Goal: Task Accomplishment & Management: Manage account settings

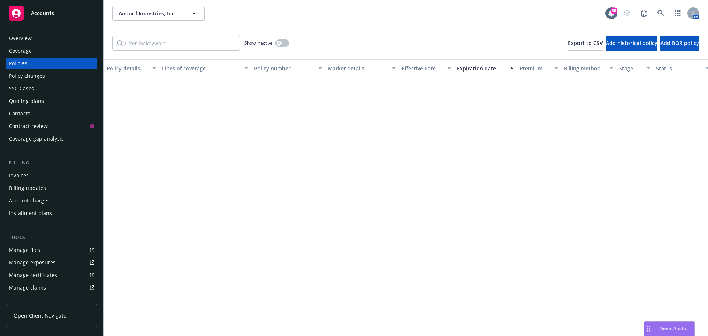
scroll to position [922, 0]
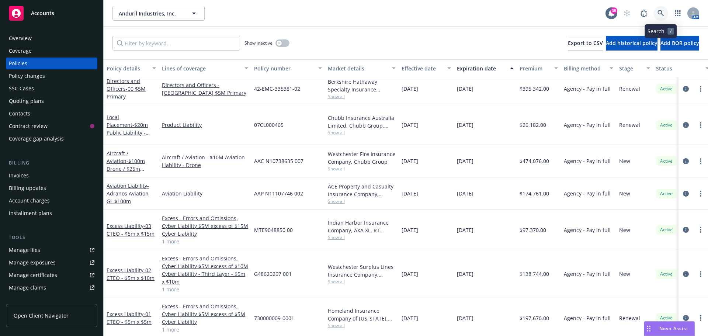
click at [664, 15] on link at bounding box center [660, 13] width 15 height 15
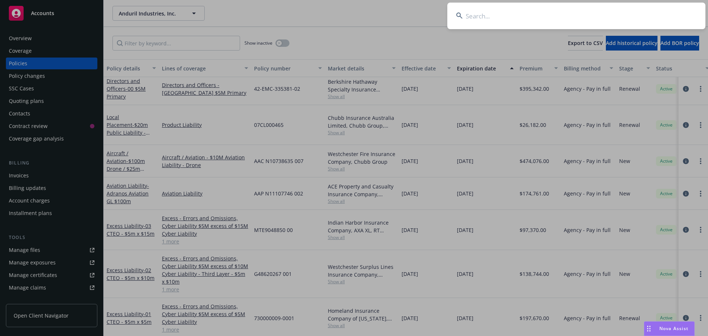
click at [652, 17] on input at bounding box center [576, 16] width 258 height 27
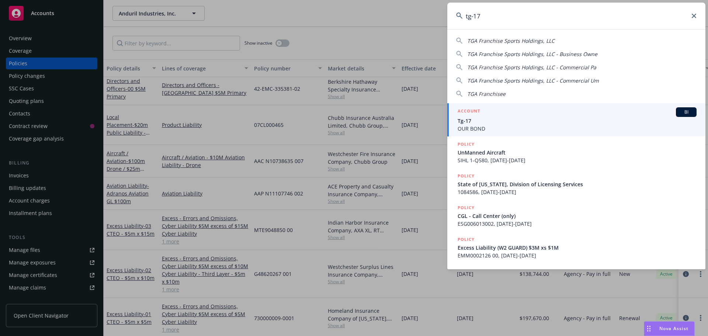
type input "tg-17"
click at [526, 114] on div "ACCOUNT BI" at bounding box center [577, 112] width 239 height 10
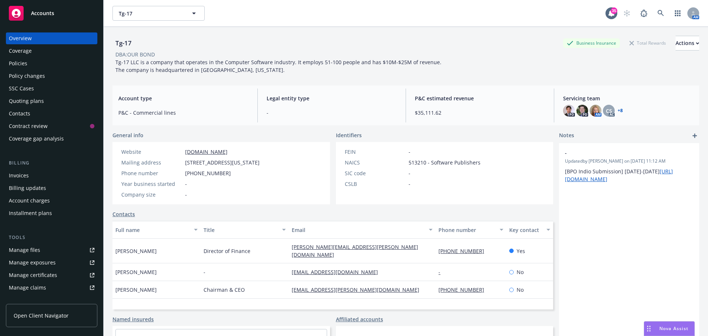
click at [28, 59] on div "Policies" at bounding box center [52, 64] width 86 height 12
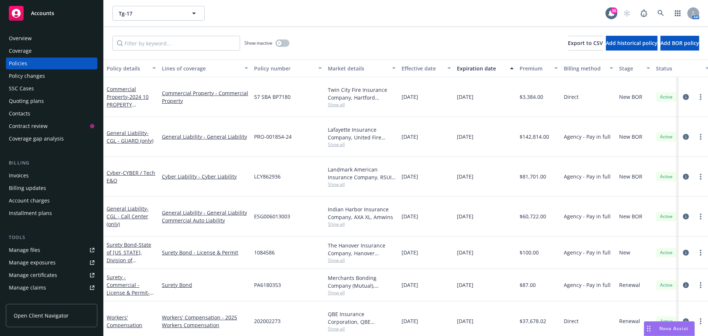
click at [272, 133] on span "PRO-001854-24" at bounding box center [273, 137] width 38 height 8
click at [271, 133] on span "PRO-001854-24" at bounding box center [273, 137] width 38 height 8
copy span "PRO-001854-24"
click at [285, 43] on button "button" at bounding box center [282, 42] width 14 height 7
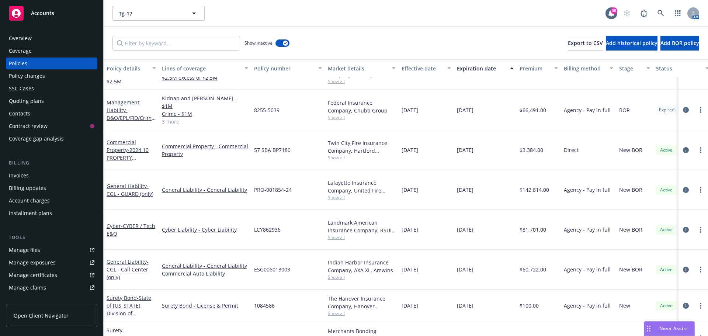
scroll to position [532, 0]
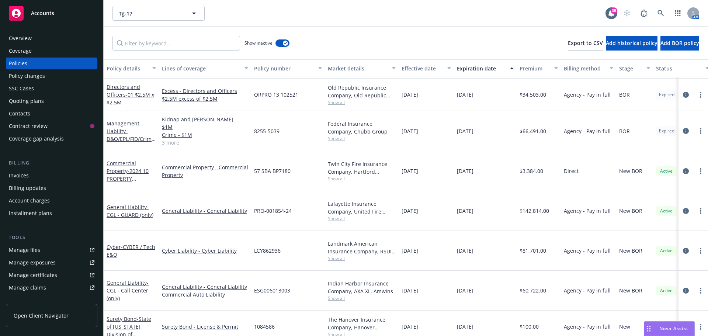
click at [256, 127] on span "8255-5039" at bounding box center [266, 131] width 25 height 8
copy span "8255-5039"
click at [660, 13] on icon at bounding box center [660, 13] width 7 height 7
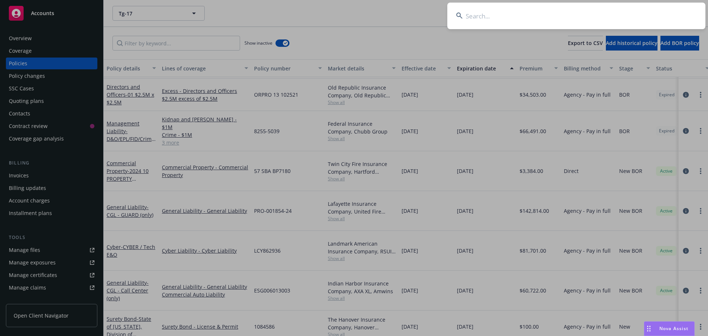
click at [648, 13] on input at bounding box center [576, 16] width 258 height 27
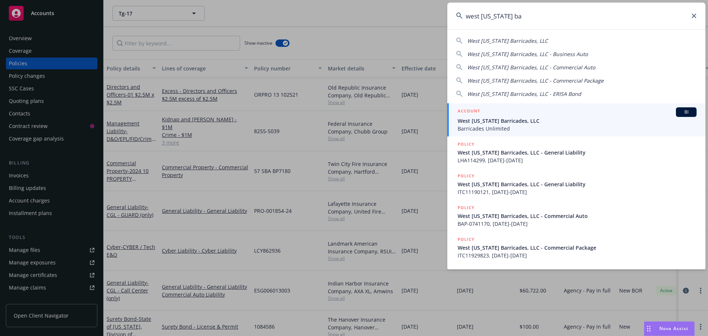
type input "west texas ba"
click at [514, 116] on div "ACCOUNT BI" at bounding box center [577, 112] width 239 height 10
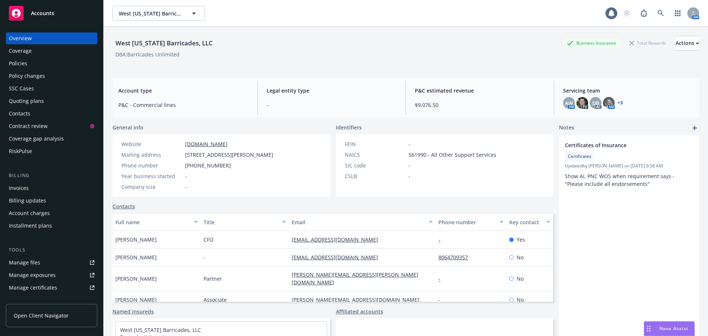
click at [42, 65] on div "Policies" at bounding box center [52, 64] width 86 height 12
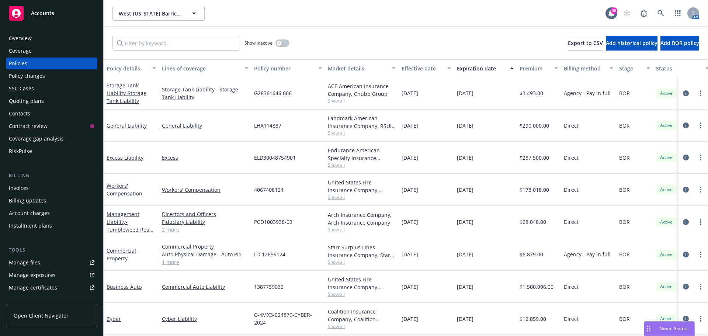
click at [169, 230] on link "2 more" at bounding box center [205, 230] width 86 height 8
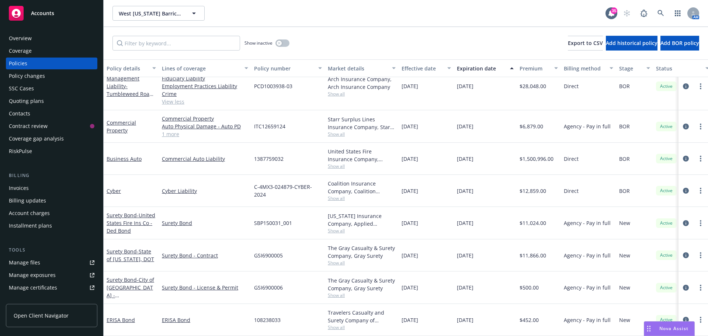
scroll to position [104, 0]
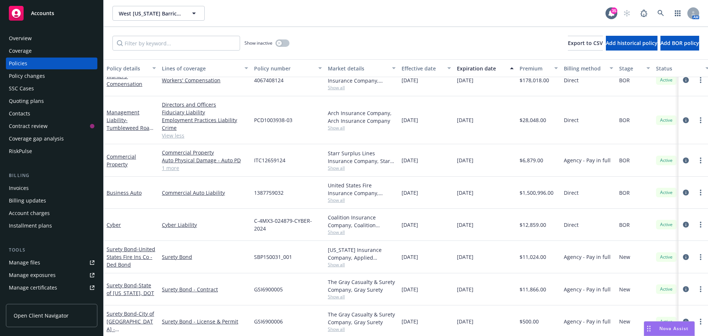
click at [173, 165] on link "1 more" at bounding box center [205, 168] width 86 height 8
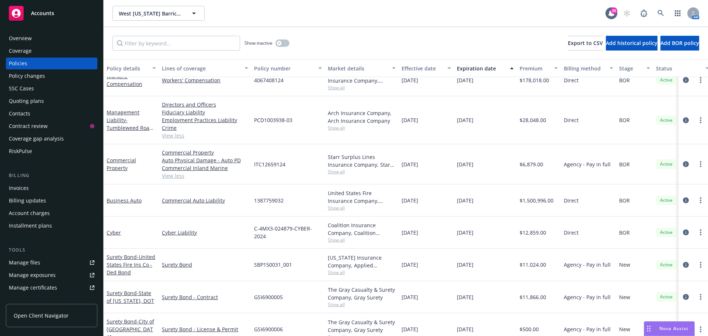
click at [36, 256] on div "Tools Manage files Manage exposures Manage certificates Manage claims Manage BO…" at bounding box center [51, 288] width 91 height 85
click at [39, 267] on link "Manage files" at bounding box center [51, 263] width 91 height 12
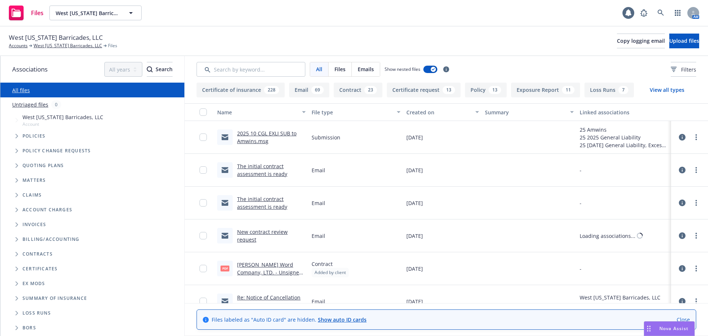
click at [16, 133] on span "Tree Example" at bounding box center [17, 136] width 12 height 12
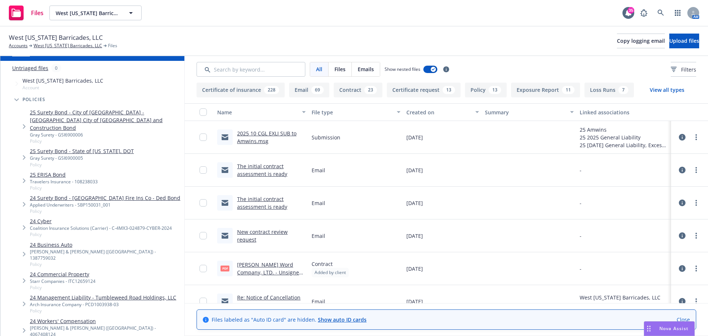
scroll to position [74, 0]
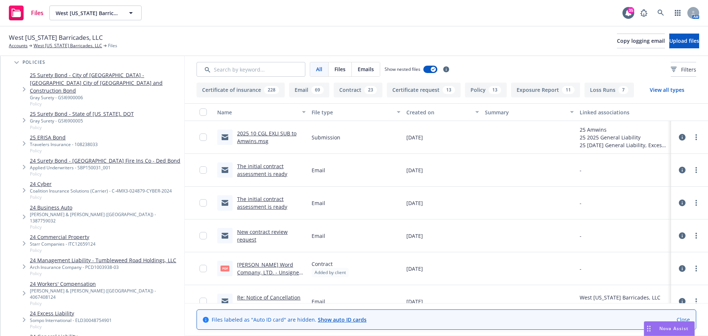
click at [72, 233] on link "24 Commercial Property" at bounding box center [63, 237] width 66 height 8
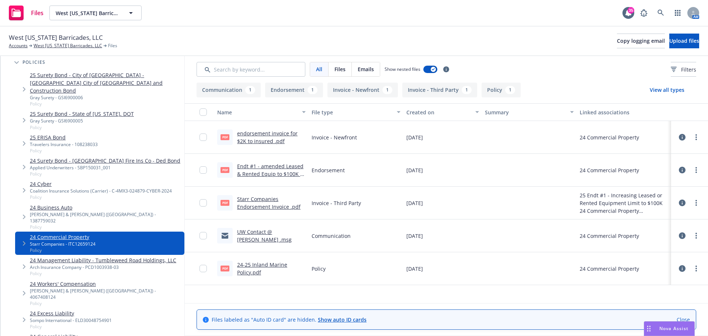
click at [256, 264] on link "24-25 Inland Marine Policy.pdf" at bounding box center [262, 268] width 50 height 15
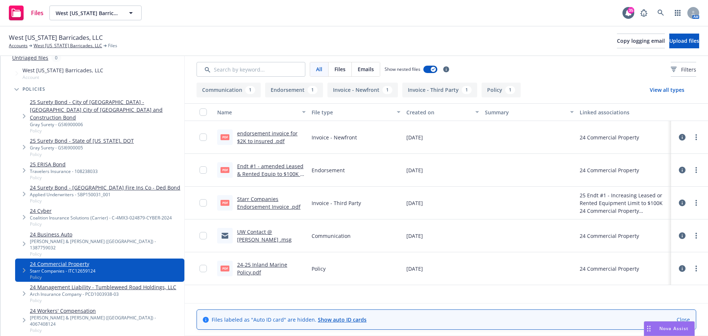
scroll to position [74, 0]
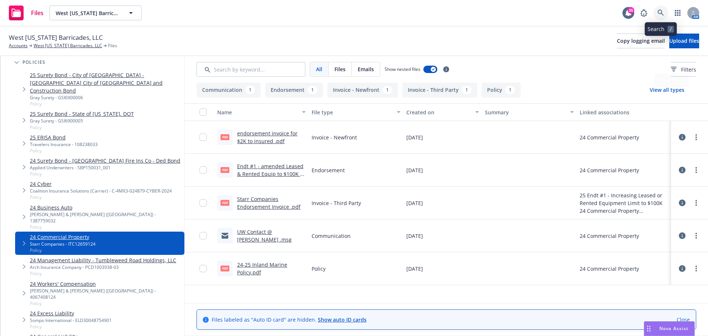
click at [661, 16] on link at bounding box center [660, 13] width 15 height 15
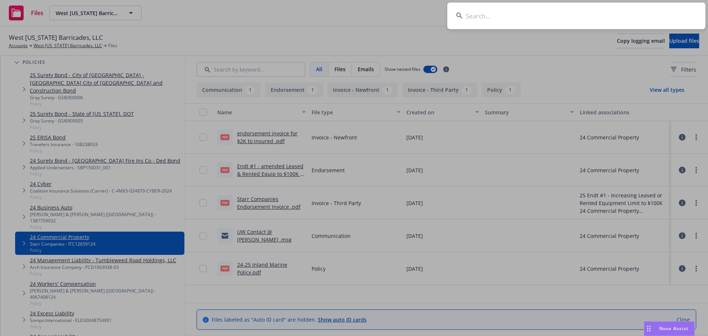
click at [639, 15] on input at bounding box center [576, 16] width 258 height 27
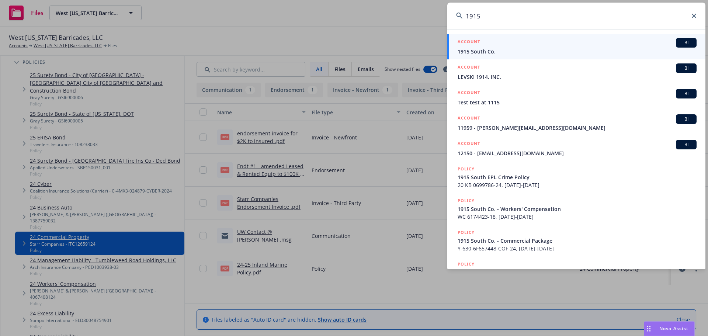
type input "1915"
click at [470, 49] on span "1915 South Co." at bounding box center [577, 52] width 239 height 8
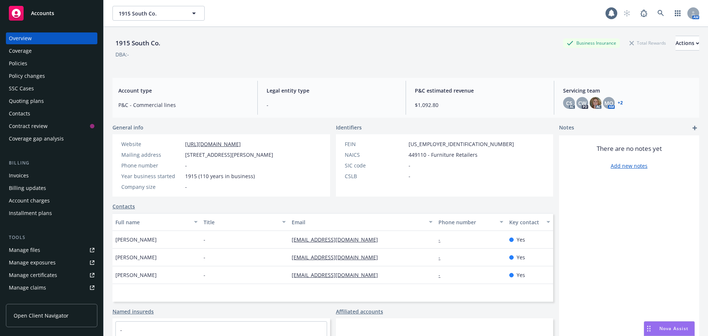
click at [39, 249] on div "Manage files" at bounding box center [24, 250] width 31 height 12
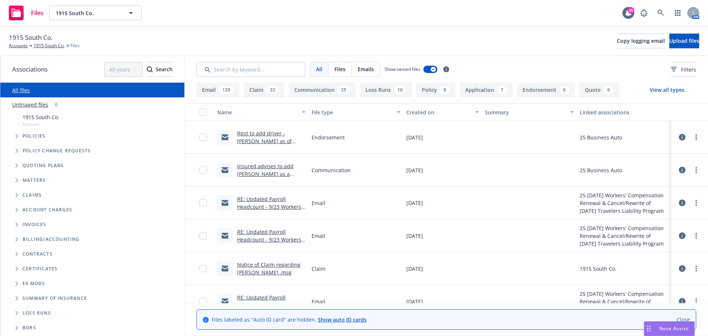
click at [264, 164] on link "Insured advises to add Joshua Tucker as a driver as of 8/19/25.msg" at bounding box center [266, 174] width 58 height 22
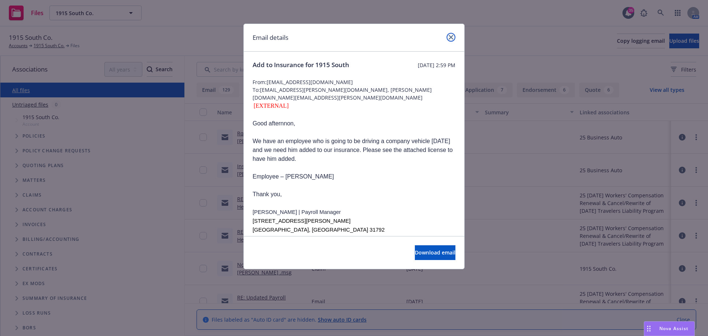
click at [447, 39] on link "close" at bounding box center [451, 37] width 9 height 9
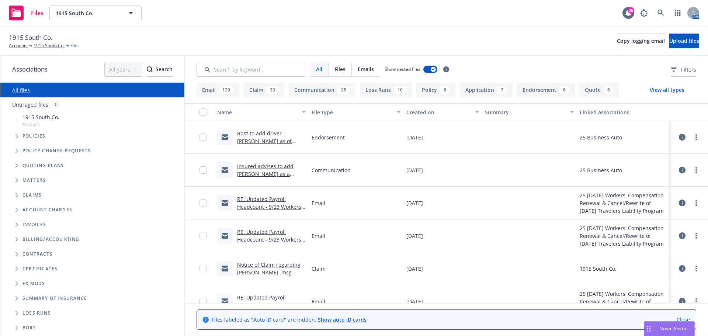
click at [449, 24] on div "Files 1915 South Co. 1915 South Co. 35 AM" at bounding box center [354, 13] width 708 height 27
click at [658, 12] on icon at bounding box center [660, 13] width 6 height 6
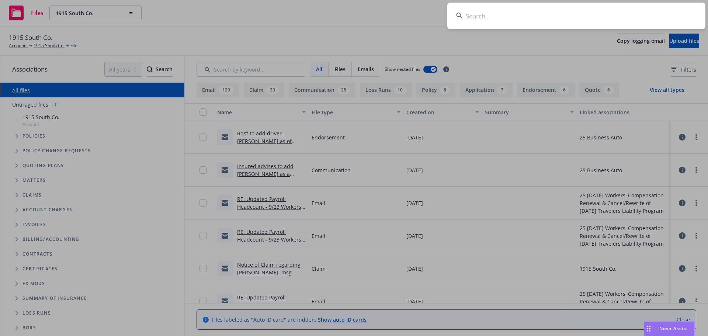
click at [639, 19] on input at bounding box center [576, 16] width 258 height 27
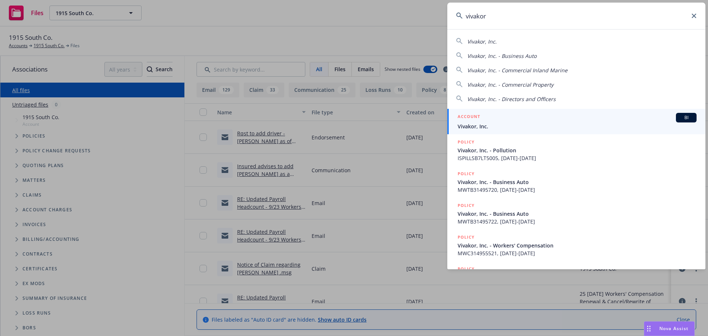
type input "vivakor"
click at [490, 123] on span "Vivakor, Inc." at bounding box center [577, 126] width 239 height 8
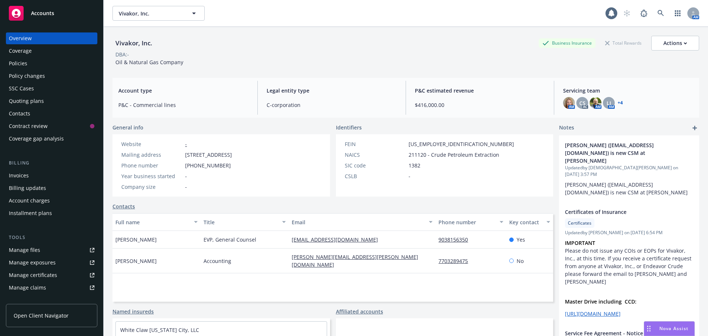
click at [44, 252] on link "Manage files" at bounding box center [51, 250] width 91 height 12
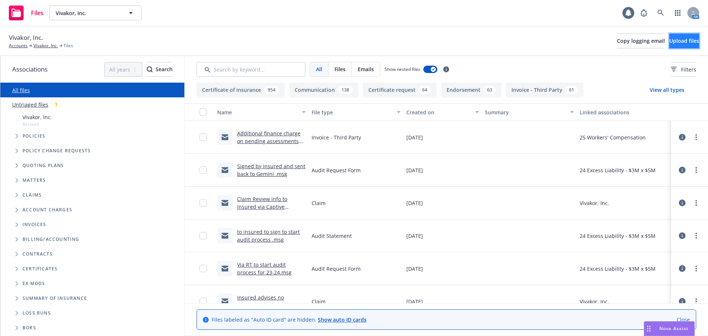
click at [679, 42] on span "Upload files" at bounding box center [684, 40] width 30 height 7
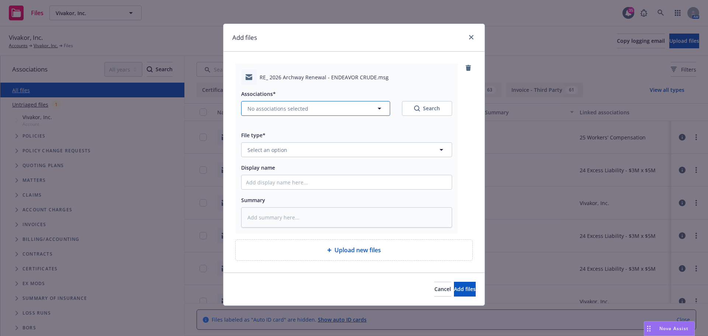
click at [279, 106] on span "No associations selected" at bounding box center [277, 109] width 61 height 8
type textarea "x"
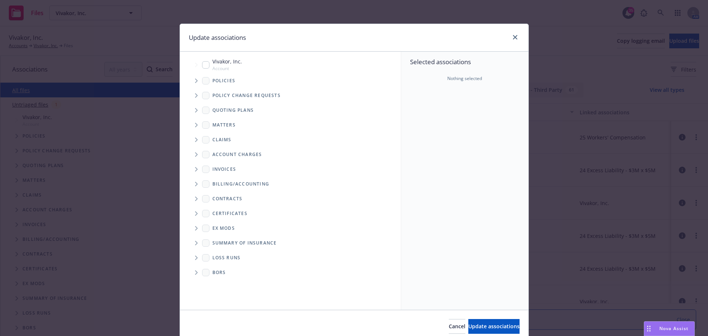
click at [202, 66] on input "Tree Example" at bounding box center [205, 64] width 7 height 7
checkbox input "true"
drag, startPoint x: 489, startPoint y: 322, endPoint x: 423, endPoint y: 287, distance: 75.2
click at [486, 322] on button "Update associations" at bounding box center [493, 326] width 51 height 15
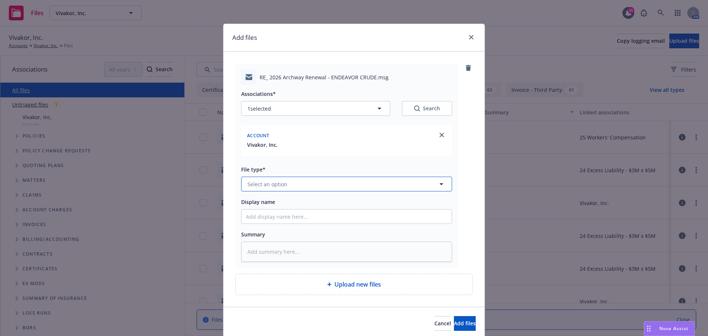
click at [285, 183] on button "Select an option" at bounding box center [346, 184] width 211 height 15
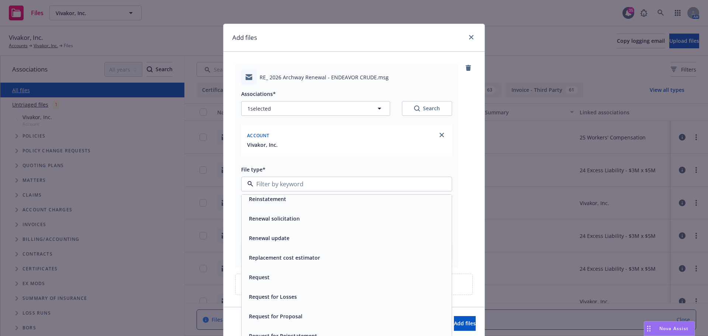
scroll to position [2802, 0]
click at [284, 258] on span "Renewal solicitation" at bounding box center [274, 255] width 51 height 8
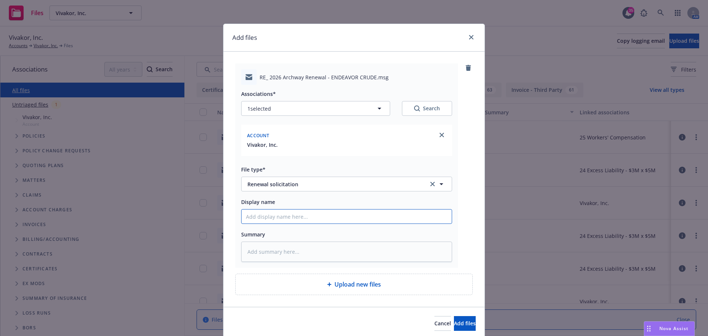
click at [274, 213] on input "Display name" at bounding box center [347, 216] width 210 height 14
click at [269, 220] on input "Display name" at bounding box center [347, 216] width 210 height 14
type textarea "x"
type input "V"
type textarea "x"
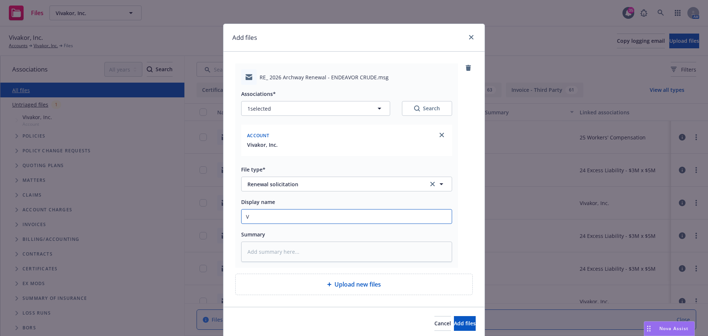
type input "Vi"
type textarea "x"
type input "Via"
type textarea "x"
type input "Via"
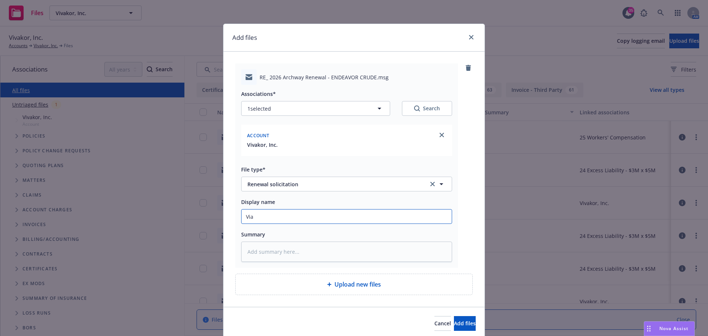
type textarea "x"
type input "Via G"
type textarea "x"
type input "Via Ga"
type textarea "x"
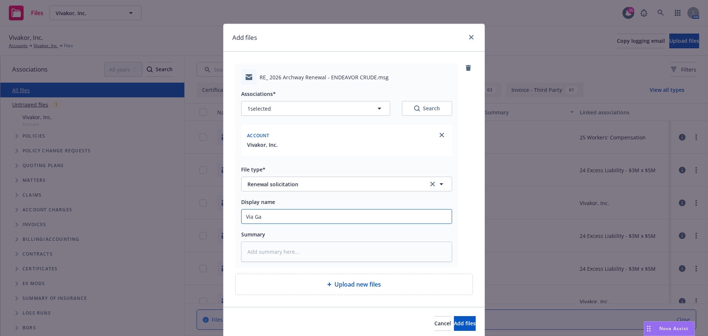
type input "Via Gal"
type textarea "x"
type input "Via Gall"
type textarea "x"
type input "Via Galla"
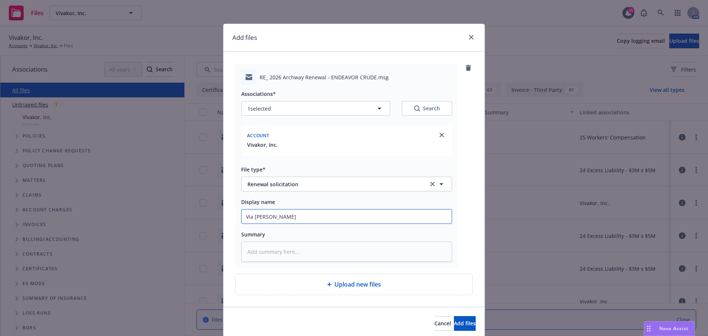
type textarea "x"
type input "Via Gallag"
type textarea "x"
type input "Via Gallagh"
type textarea "x"
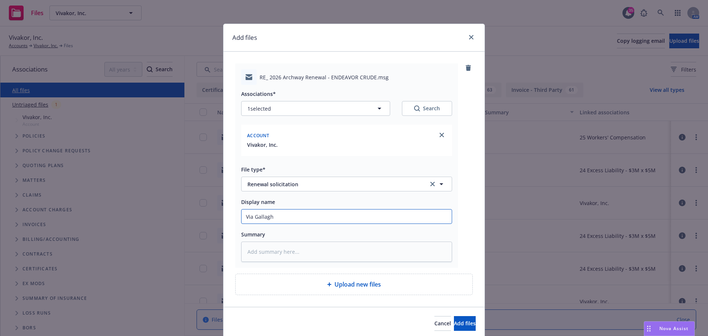
type input "Via Gallaghe"
type textarea "x"
type input "Via Gallagher"
type textarea "x"
type input "Via Gallagher"
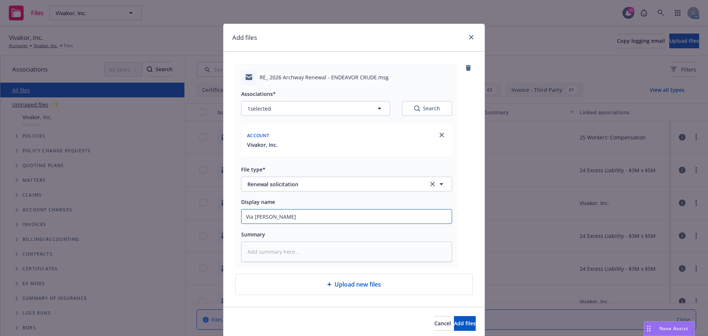
type textarea "x"
type input "Via Gallagher f"
type textarea "x"
type input "Via Gallagher for"
type textarea "x"
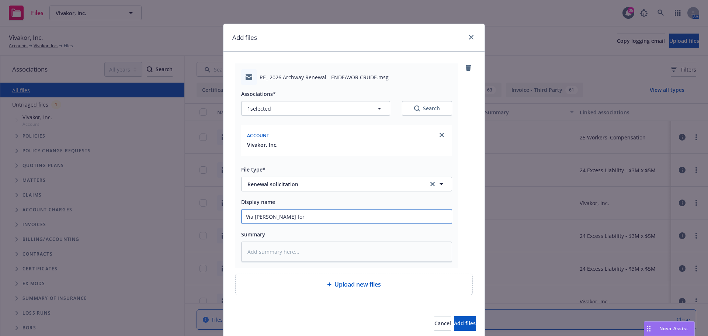
type input "Via Gallagher for"
type textarea "x"
type input "Via Gallagher for A"
type textarea "x"
type input "Via Gallagher for Ar"
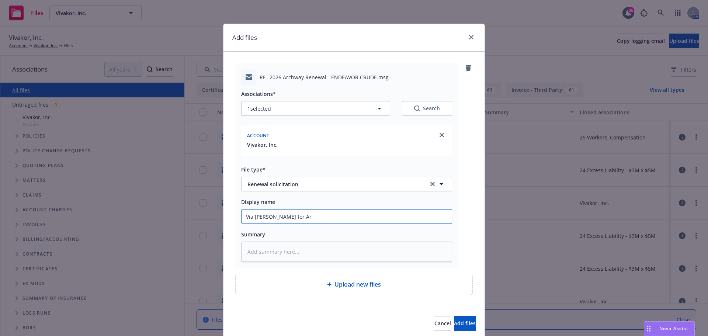
type textarea "x"
type input "Via Gallagher for Arc"
type textarea "x"
type input "Via Gallagher for Arch"
type textarea "x"
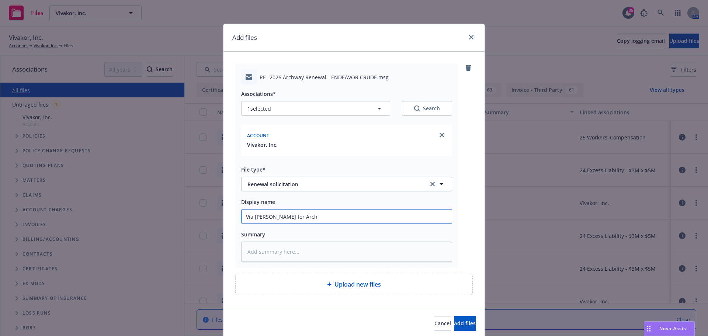
type input "Via Gallagher for Archw"
type textarea "x"
type input "Via Gallagher for Archwa"
type textarea "x"
type input "Via Gallagher for Archway"
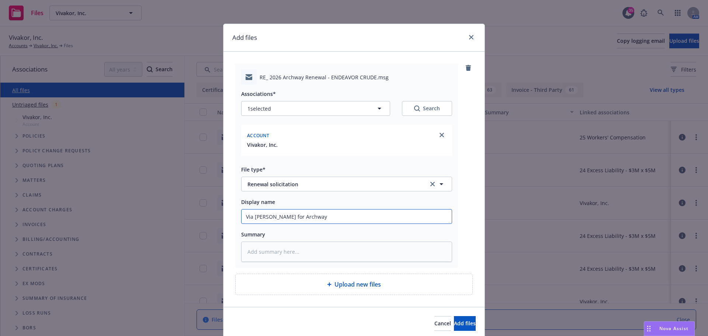
type textarea "x"
type input "Via Gallagher for Archway"
type textarea "x"
type input "Via Gallagher for Archway R"
type textarea "x"
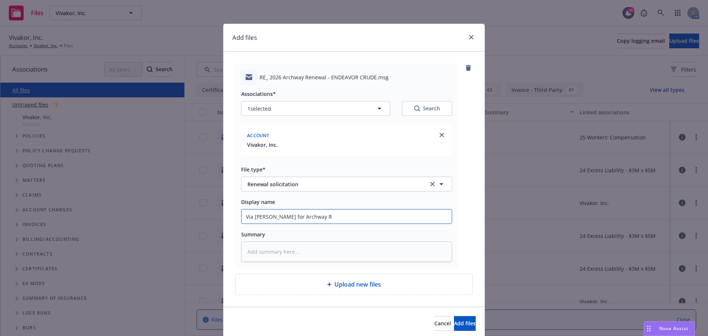
type input "Via Gallagher for Archway Re"
type textarea "x"
type input "Via Gallagher for Archway Ren"
type textarea "x"
type input "Via Gallagher for Archway Rene"
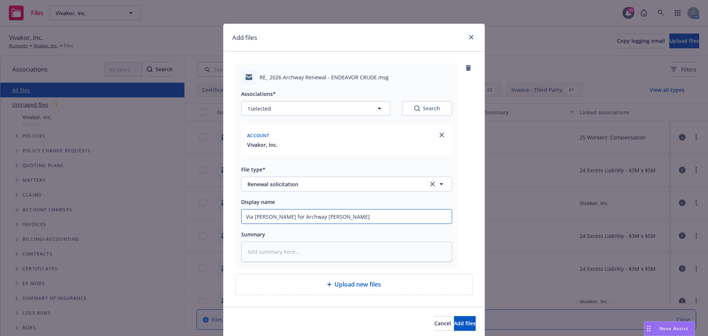
type textarea "x"
type input "Via Gallagher for Archway Renew"
type textarea "x"
type input "Via Gallagher for Archway Renewa"
type textarea "x"
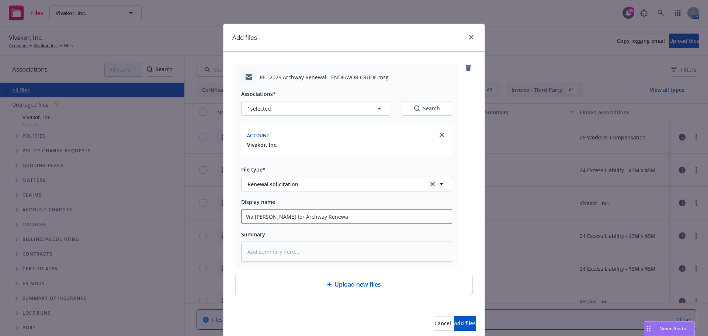
type input "Via Gallagher for Archway Renewal"
type textarea "x"
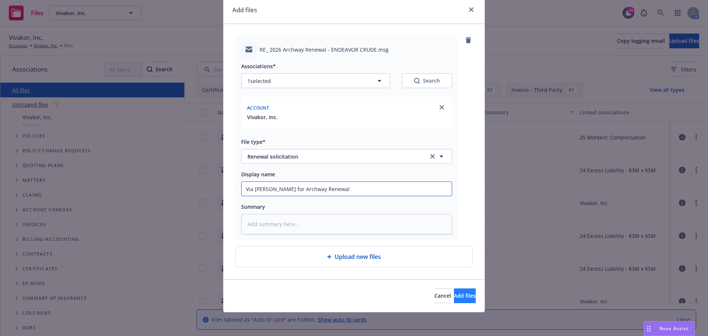
type input "Via Gallagher for Archway Renewal"
click at [454, 297] on span "Add files" at bounding box center [465, 295] width 22 height 7
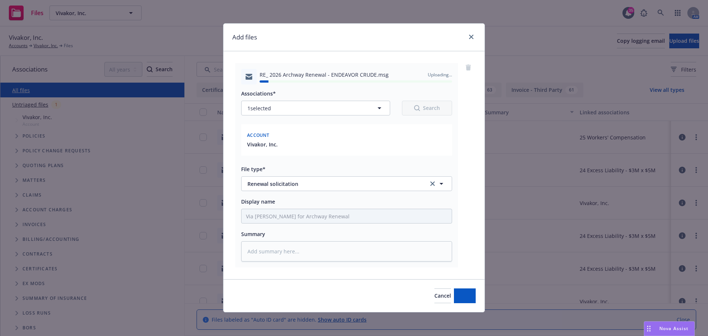
type textarea "x"
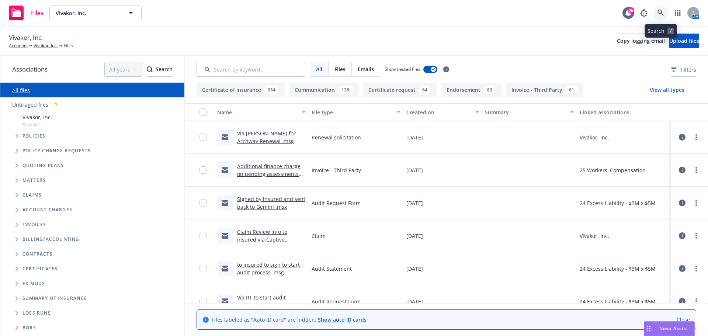
click at [659, 11] on icon at bounding box center [660, 13] width 7 height 7
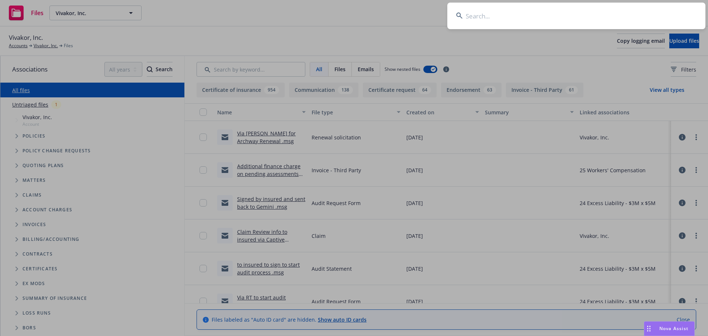
click at [592, 19] on input at bounding box center [576, 16] width 258 height 27
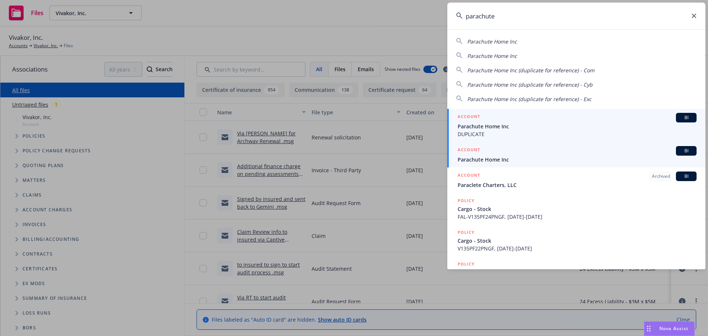
type input "parachute"
click at [490, 157] on span "Parachute Home Inc" at bounding box center [577, 160] width 239 height 8
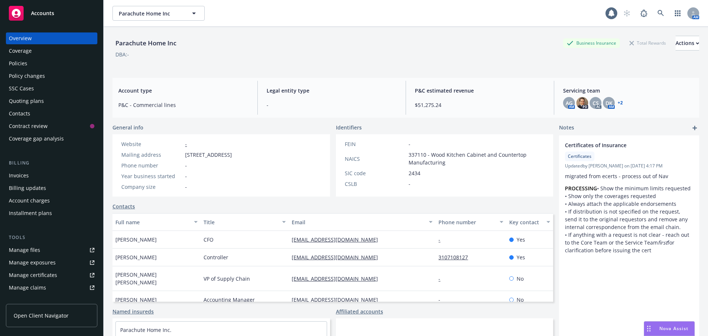
click at [33, 60] on div "Policies" at bounding box center [52, 64] width 86 height 12
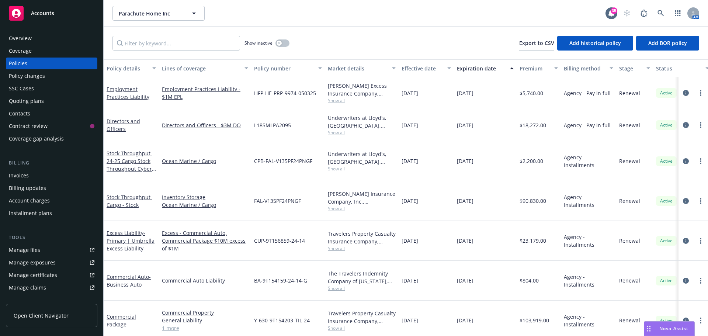
click at [48, 37] on div "Overview" at bounding box center [52, 38] width 86 height 12
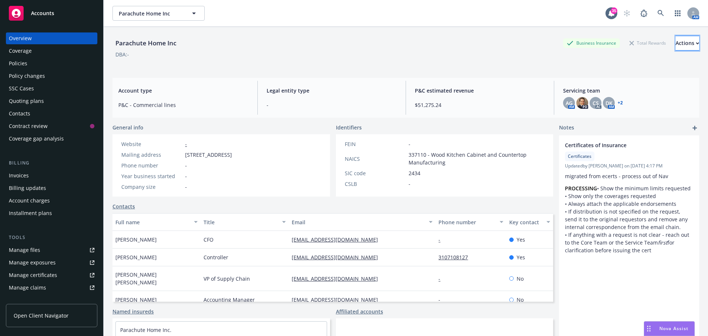
click at [677, 42] on div "Actions" at bounding box center [687, 43] width 24 height 14
click at [622, 77] on link "Edit account summary" at bounding box center [638, 77] width 121 height 15
select select "US"
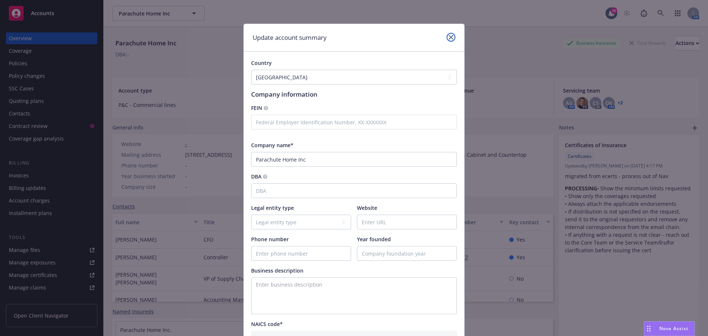
click at [449, 37] on icon "close" at bounding box center [451, 37] width 4 height 4
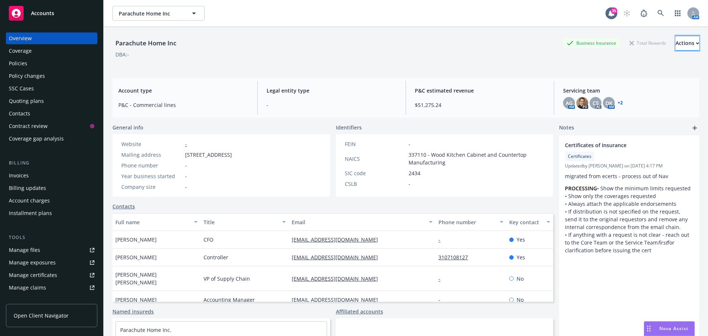
click at [675, 45] on div "Actions" at bounding box center [687, 43] width 24 height 14
click at [374, 60] on div "Parachute Home Inc Business Insurance Total Rewards Actions Actions Edit accoun…" at bounding box center [405, 51] width 587 height 30
click at [124, 205] on link "Contacts" at bounding box center [123, 206] width 22 height 8
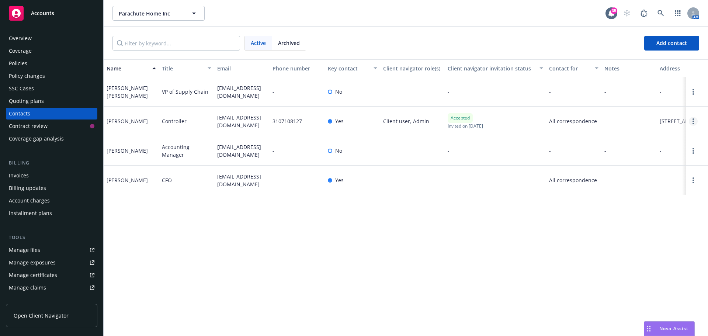
click at [695, 122] on link "Open options" at bounding box center [693, 121] width 9 height 9
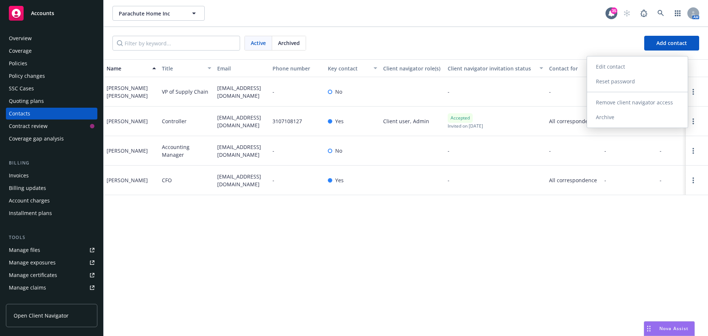
click at [617, 104] on link "Remove client navigator access" at bounding box center [637, 102] width 101 height 15
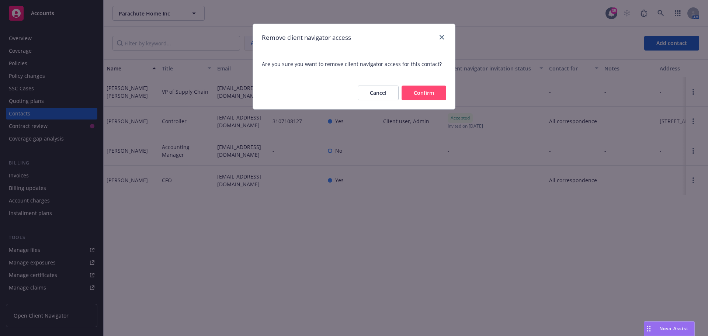
click at [431, 97] on button "Confirm" at bounding box center [424, 93] width 45 height 15
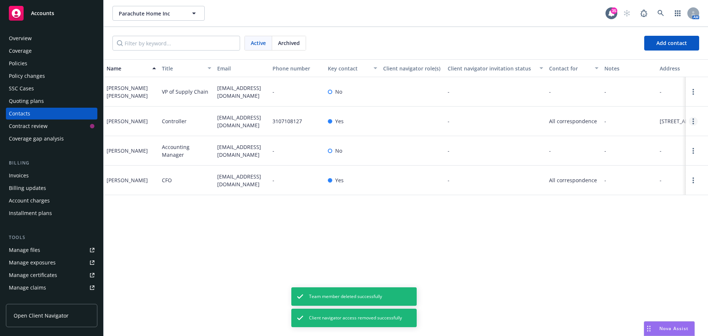
click at [691, 123] on link "Open options" at bounding box center [693, 121] width 9 height 9
click at [625, 118] on link "Archive" at bounding box center [645, 117] width 83 height 15
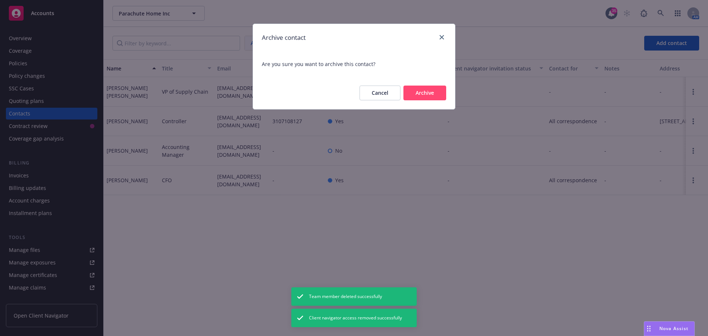
click at [414, 89] on button "Archive" at bounding box center [424, 93] width 43 height 15
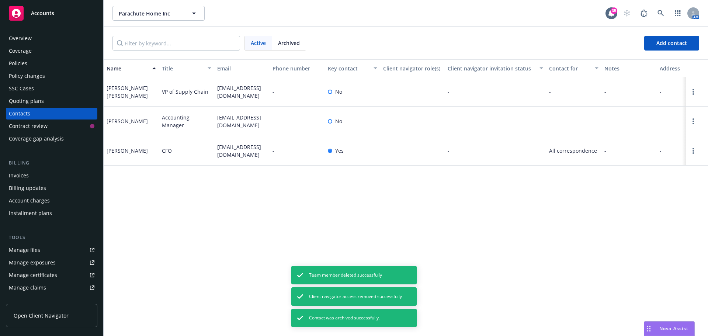
click at [24, 62] on div "Policies" at bounding box center [18, 64] width 18 height 12
